Goal: Navigation & Orientation: Find specific page/section

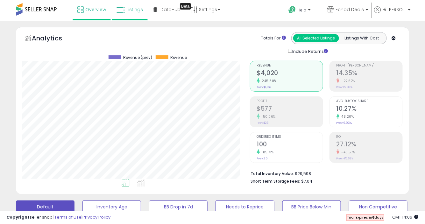
scroll to position [131, 227]
click at [166, 13] on link "DataHub Beta" at bounding box center [167, 9] width 37 height 19
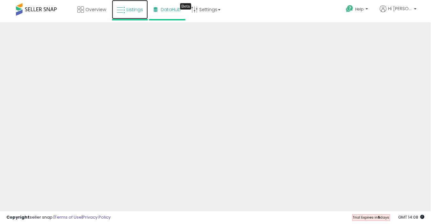
click at [132, 12] on span "Listings" at bounding box center [134, 9] width 17 height 6
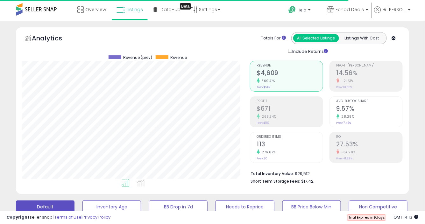
scroll to position [131, 227]
